Goal: Check status: Check status

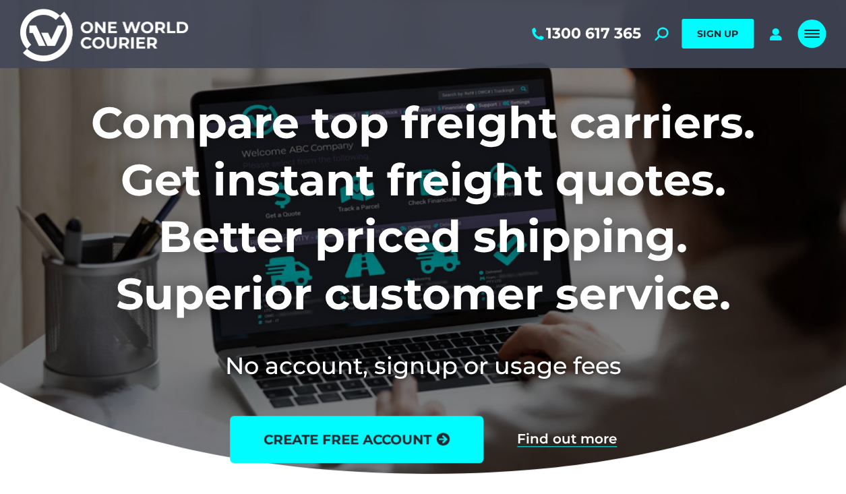
click at [810, 33] on div "Mobile menu icon" at bounding box center [811, 33] width 15 height 11
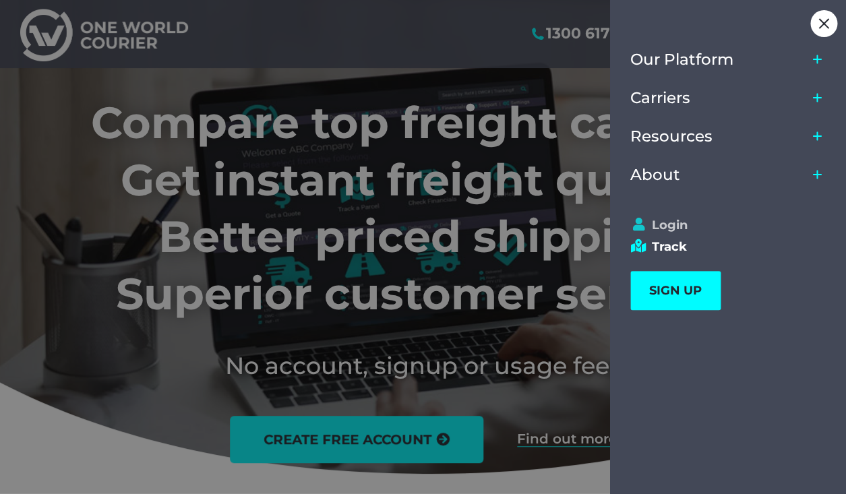
click at [662, 221] on link "Login" at bounding box center [721, 225] width 183 height 15
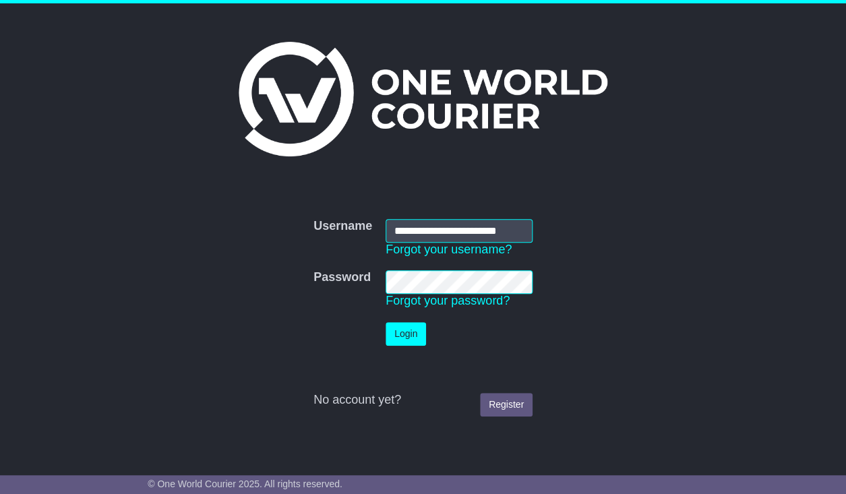
scroll to position [0, 3]
type input "**********"
click at [408, 340] on button "Login" at bounding box center [405, 334] width 40 height 24
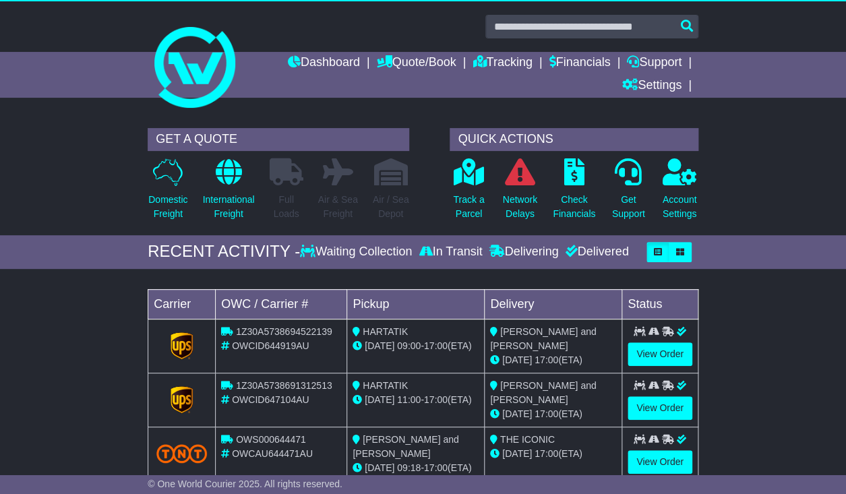
scroll to position [1, 0]
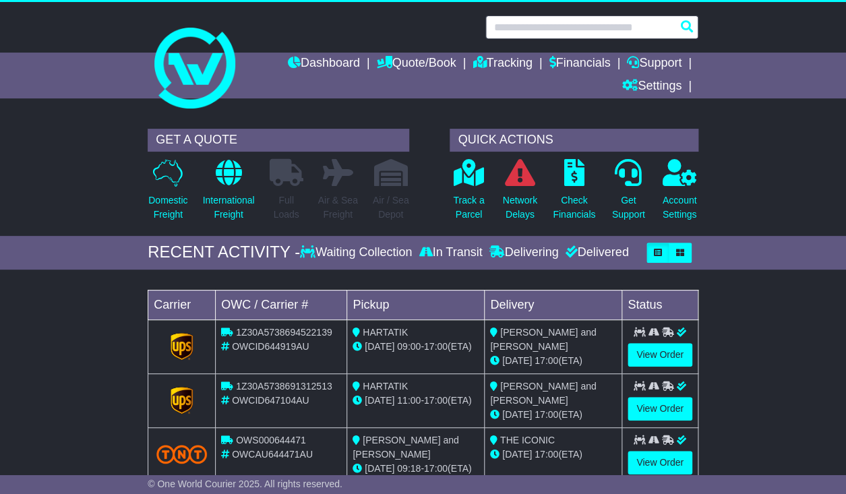
click at [542, 28] on input "text" at bounding box center [591, 27] width 213 height 24
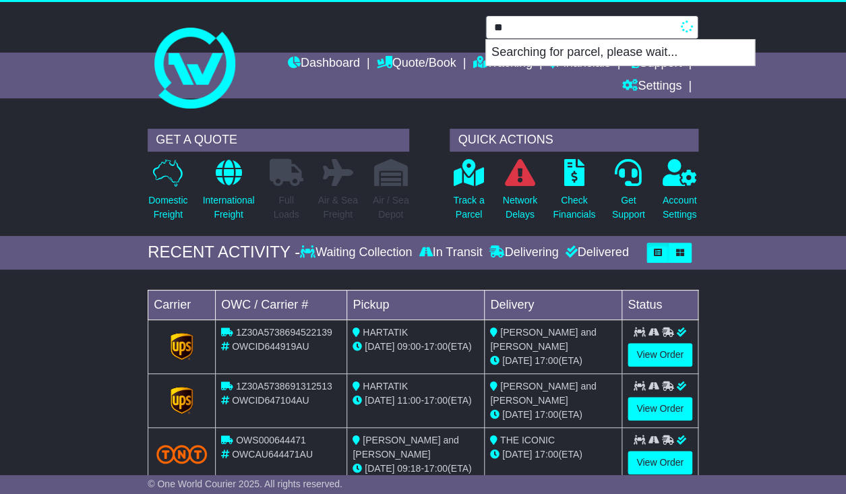
type input "*"
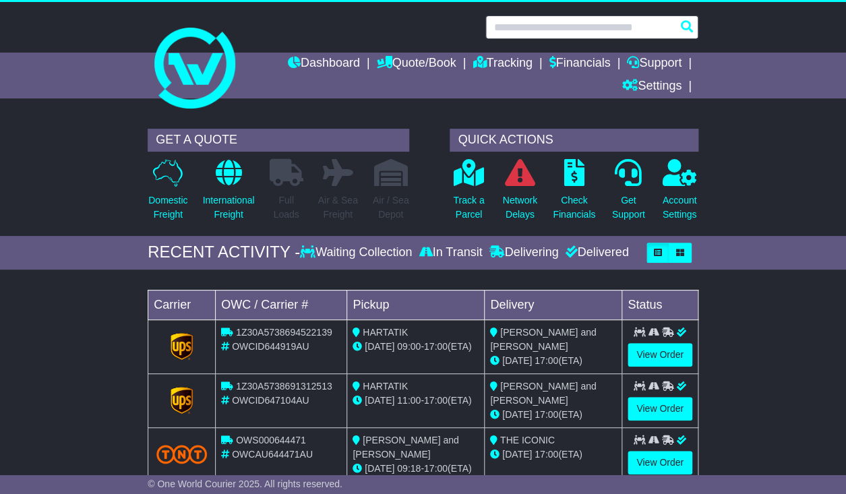
scroll to position [5, 0]
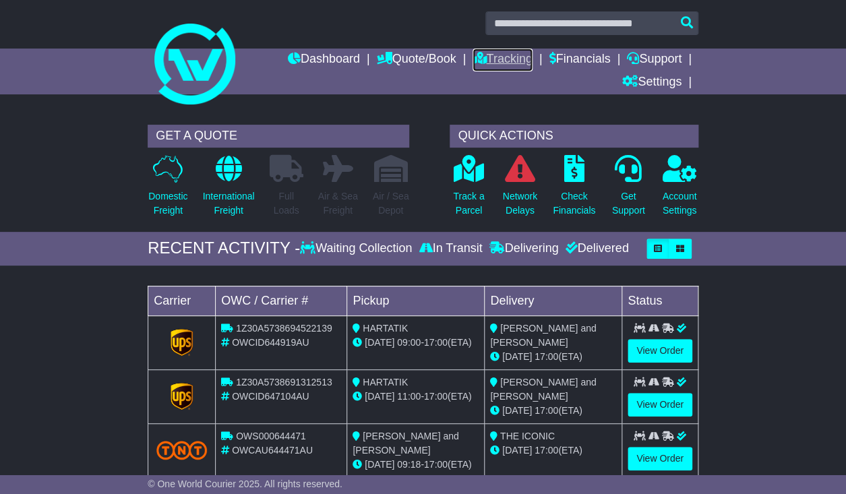
click at [507, 55] on link "Tracking" at bounding box center [501, 60] width 59 height 23
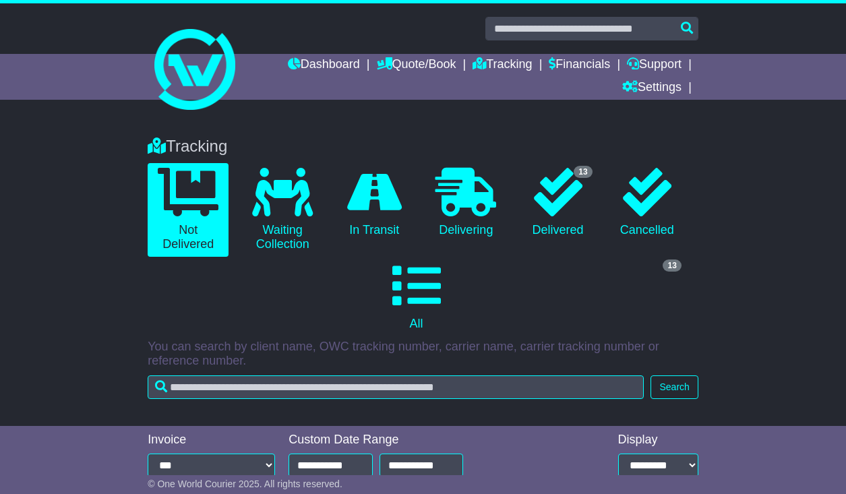
scroll to position [136, 0]
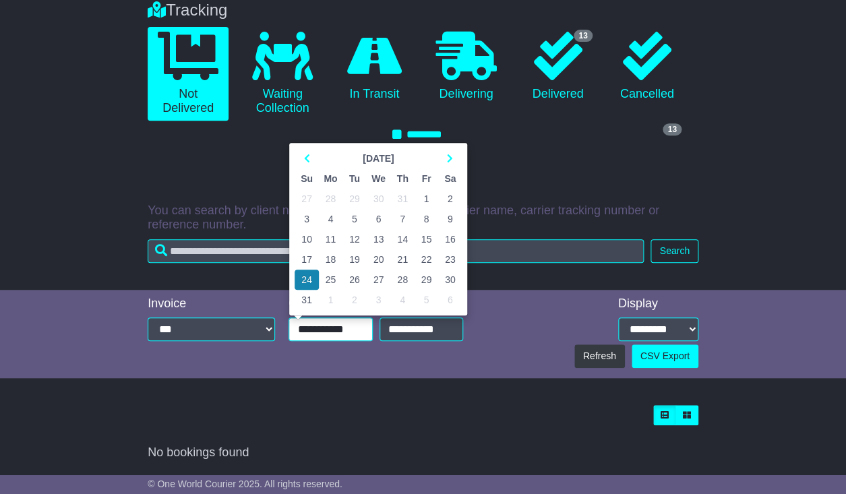
click at [348, 329] on input "**********" at bounding box center [330, 329] width 84 height 24
click at [428, 197] on td "1" at bounding box center [426, 199] width 24 height 20
type input "**********"
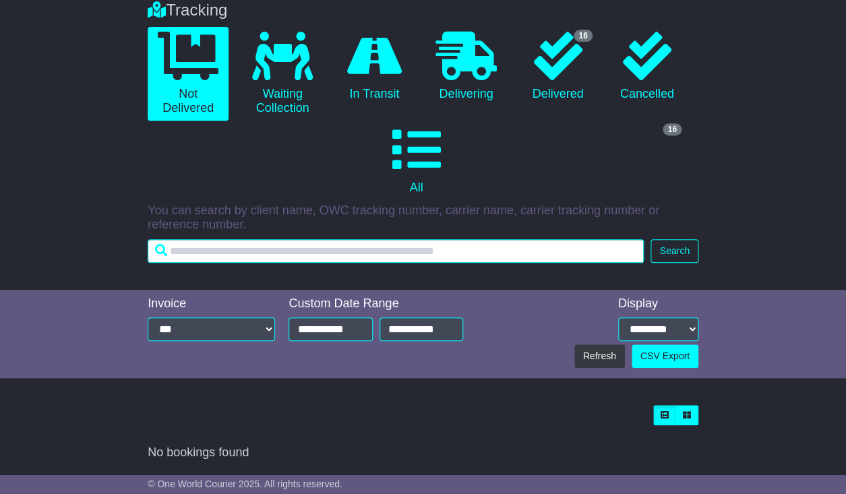
click at [576, 251] on input "text" at bounding box center [396, 251] width 496 height 24
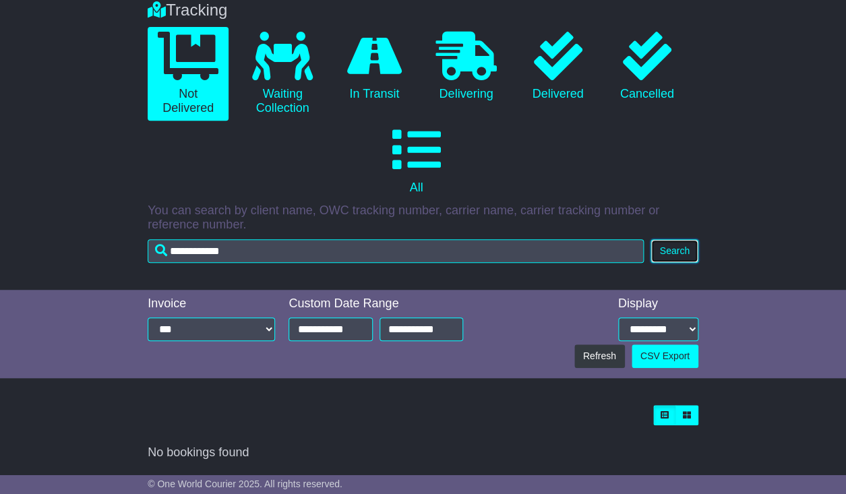
click at [689, 249] on button "Search" at bounding box center [673, 251] width 47 height 24
click at [553, 264] on div "Tracking 0 Not Delivered 0 Waiting Collection 0 In Transit 0 Delivering 0 0 0" at bounding box center [423, 128] width 564 height 282
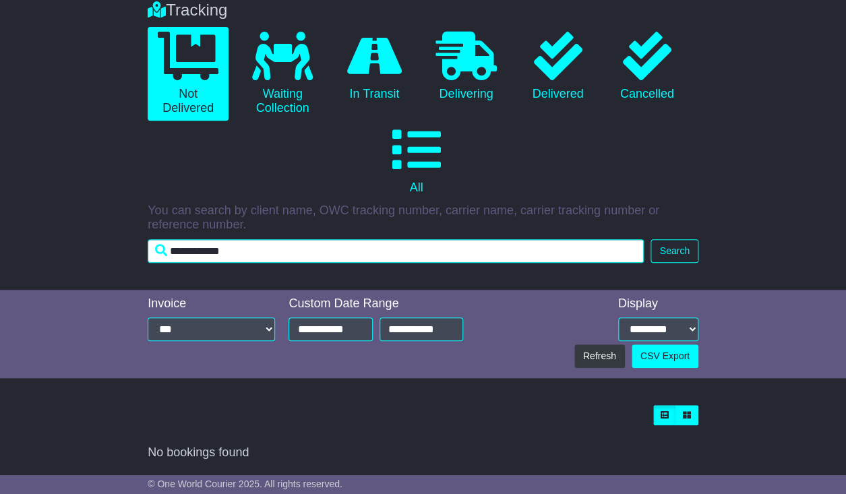
click at [476, 254] on input "**********" at bounding box center [396, 251] width 496 height 24
type input "*"
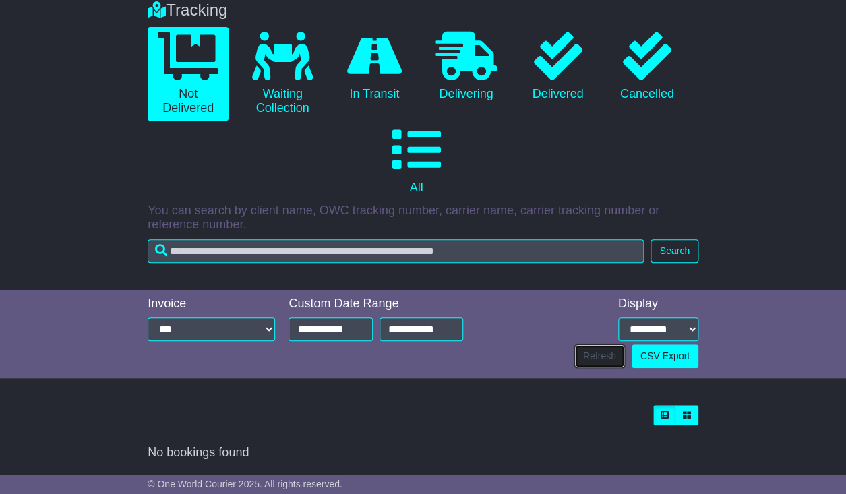
click at [594, 359] on button "Refresh" at bounding box center [599, 356] width 51 height 24
click at [680, 249] on button "Search" at bounding box center [673, 251] width 47 height 24
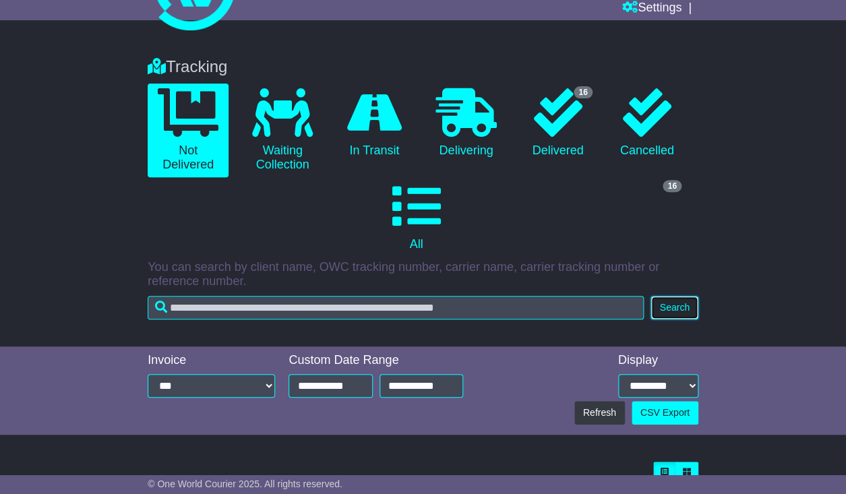
scroll to position [78, 0]
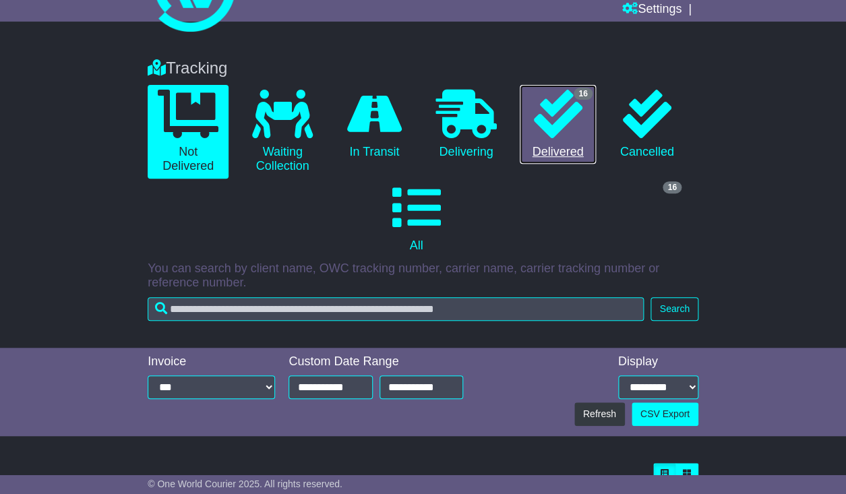
click at [550, 131] on icon at bounding box center [558, 114] width 49 height 49
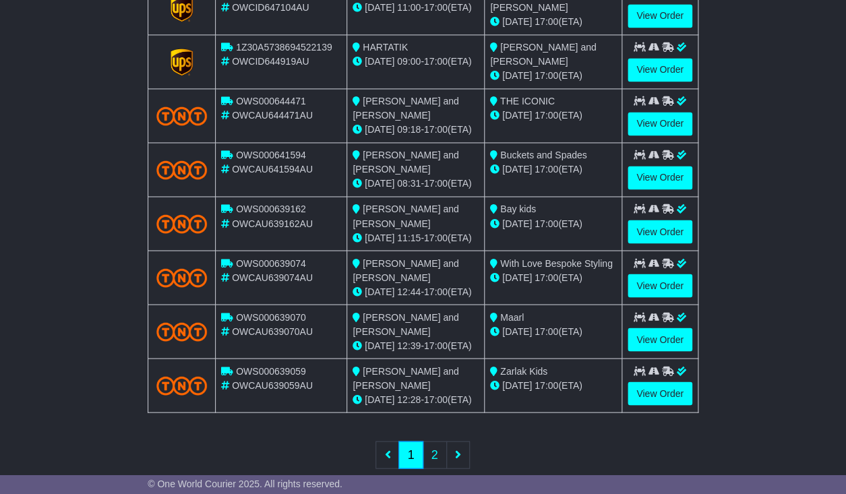
scroll to position [645, 0]
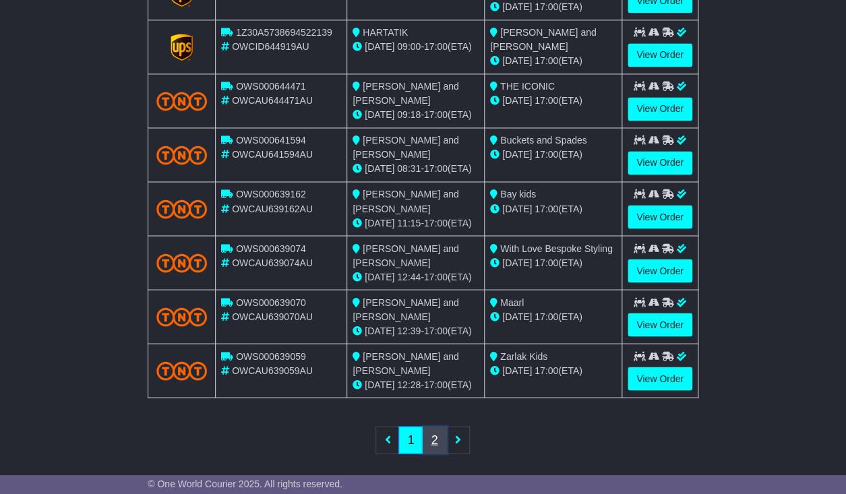
click at [437, 435] on link "2" at bounding box center [434, 440] width 24 height 28
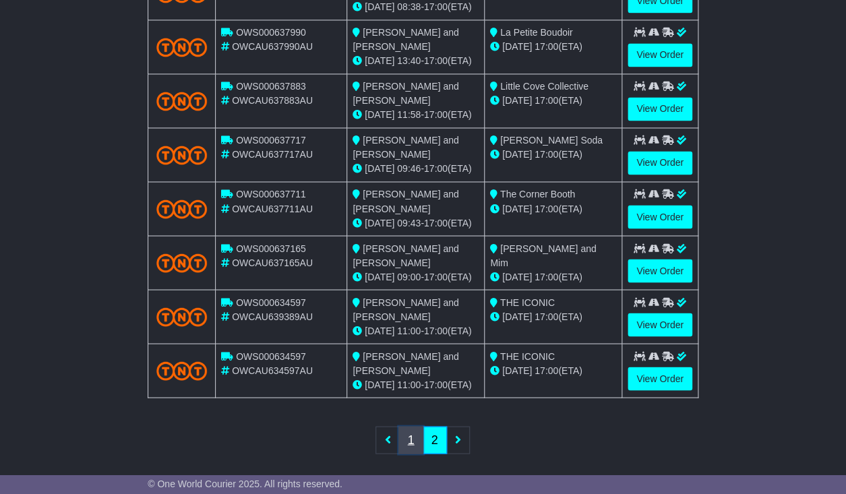
click at [410, 432] on link "1" at bounding box center [410, 440] width 24 height 28
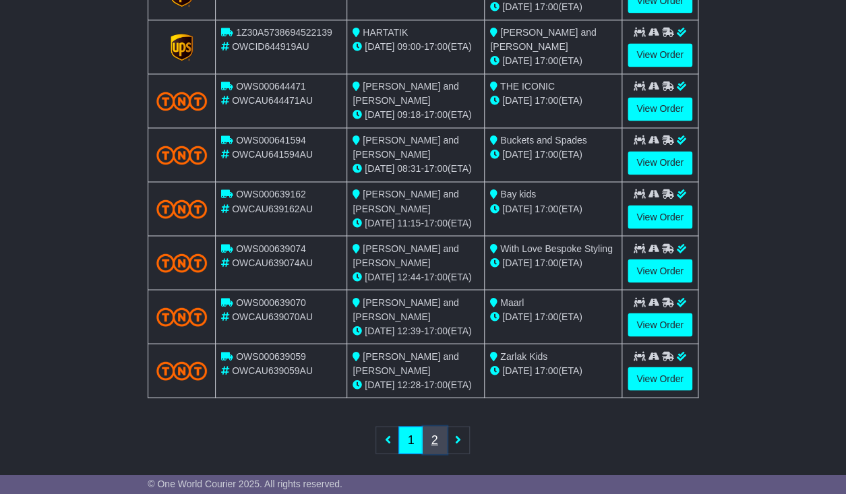
click at [437, 436] on link "2" at bounding box center [434, 440] width 24 height 28
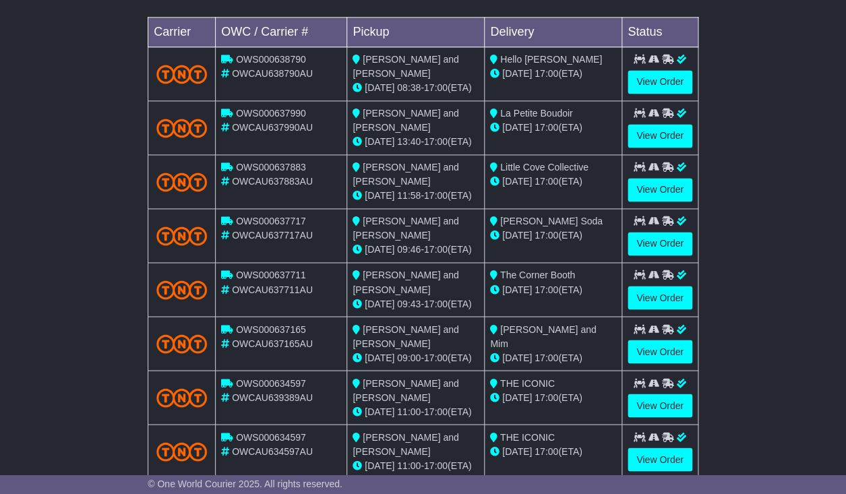
scroll to position [559, 0]
